Goal: Transaction & Acquisition: Purchase product/service

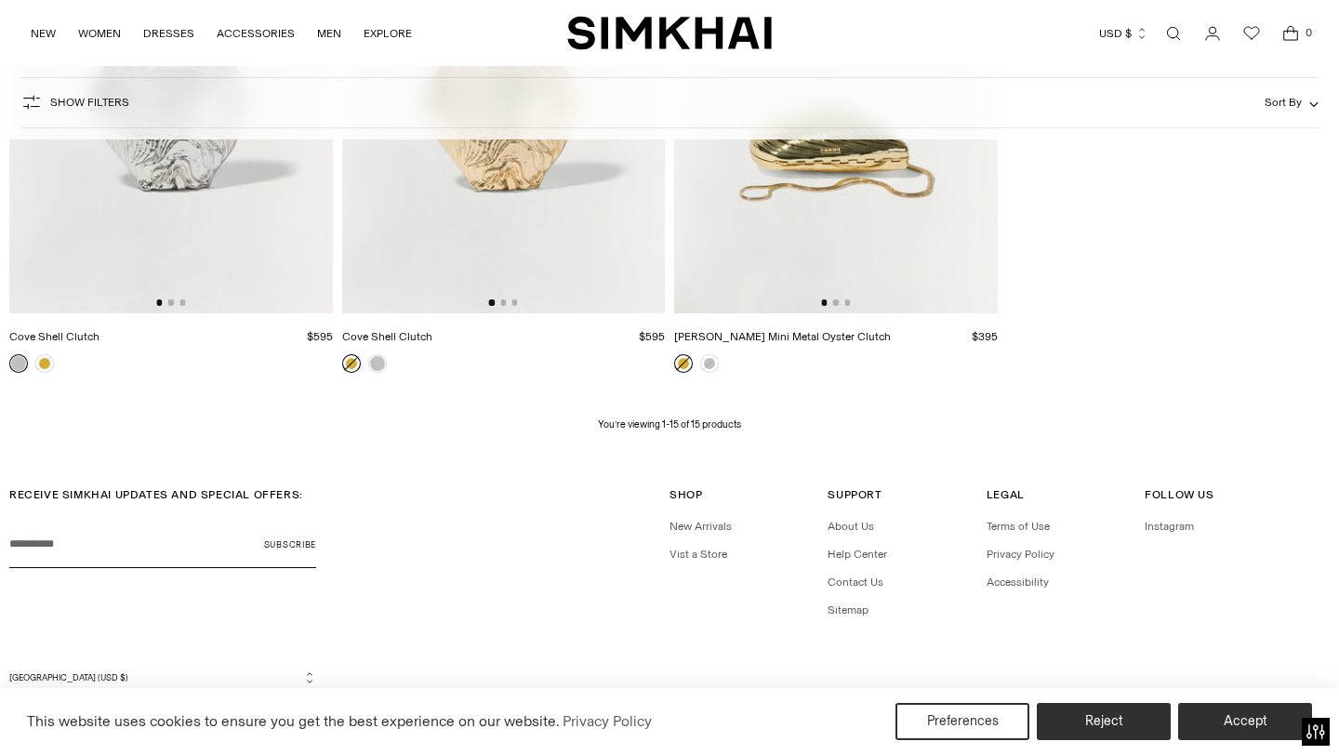
scroll to position [2192, 0]
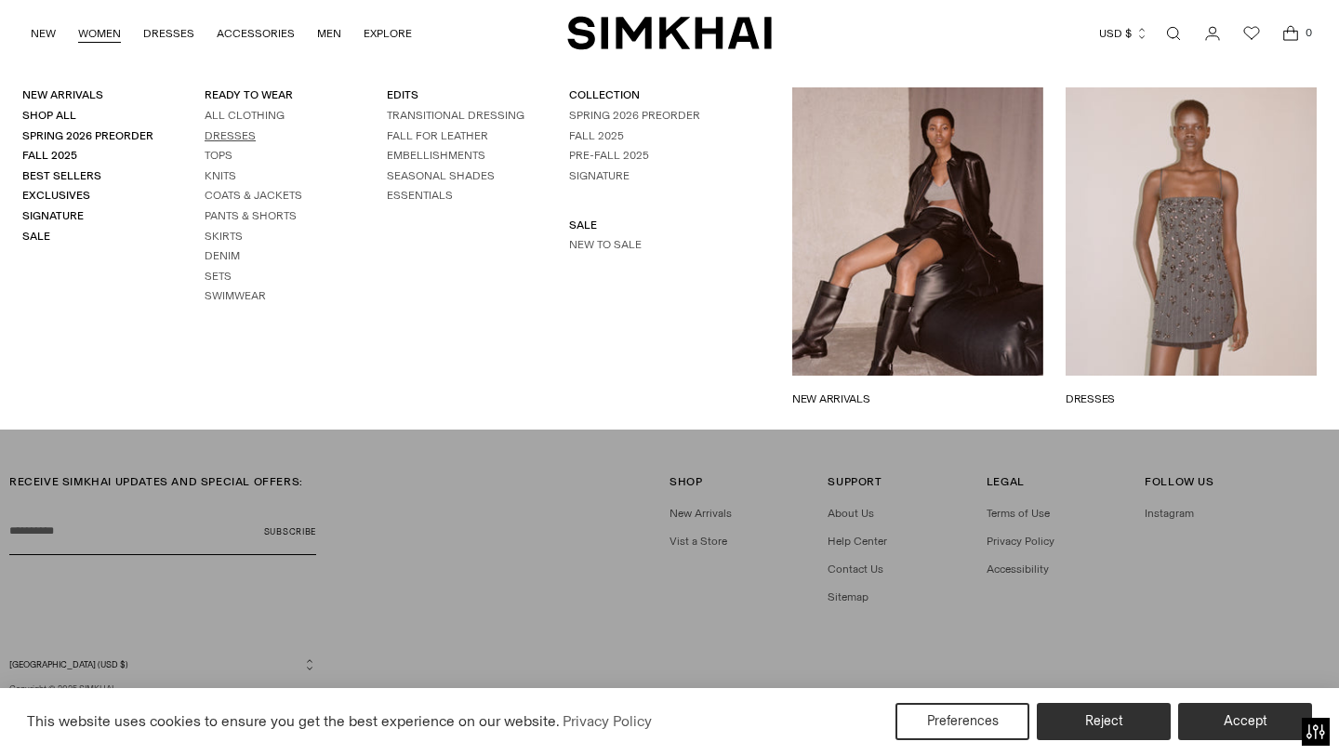
click at [247, 135] on link "Dresses" at bounding box center [230, 135] width 51 height 13
